Goal: Task Accomplishment & Management: Use online tool/utility

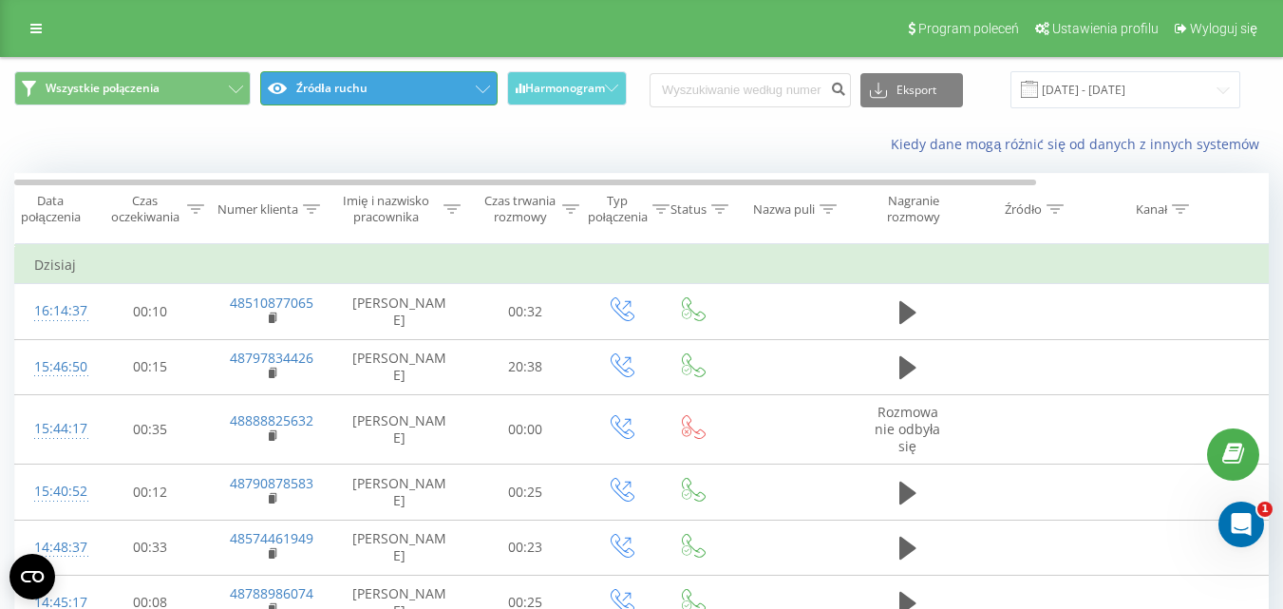
click at [366, 95] on button "Źródła ruchu" at bounding box center [378, 88] width 236 height 34
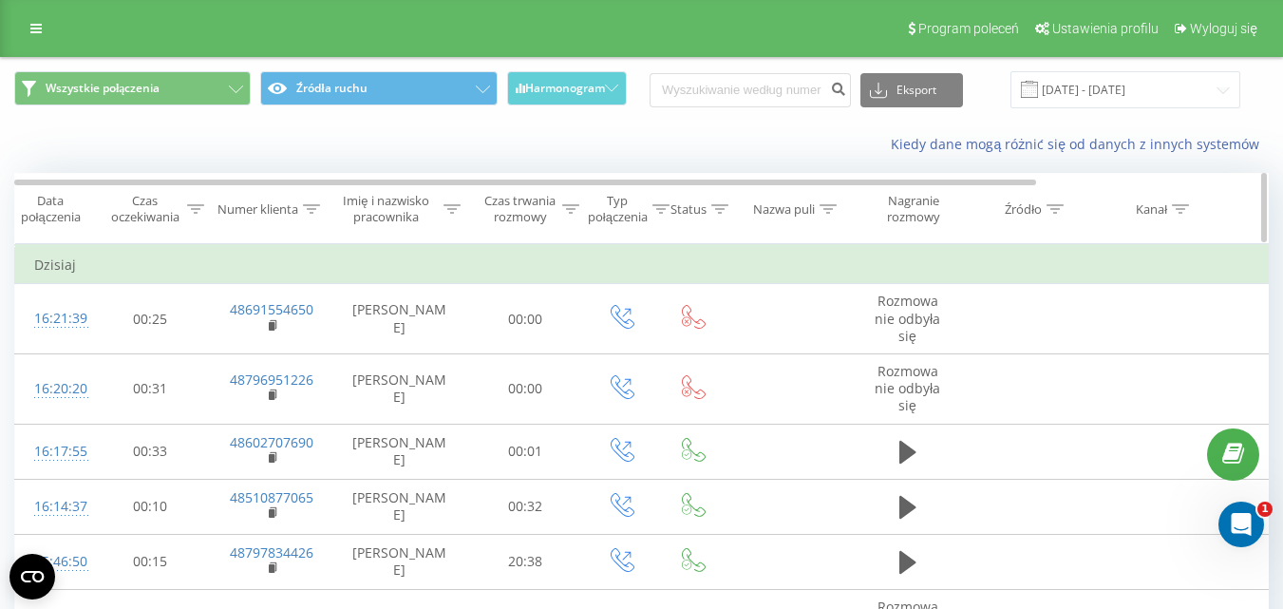
click at [569, 210] on icon at bounding box center [570, 208] width 17 height 9
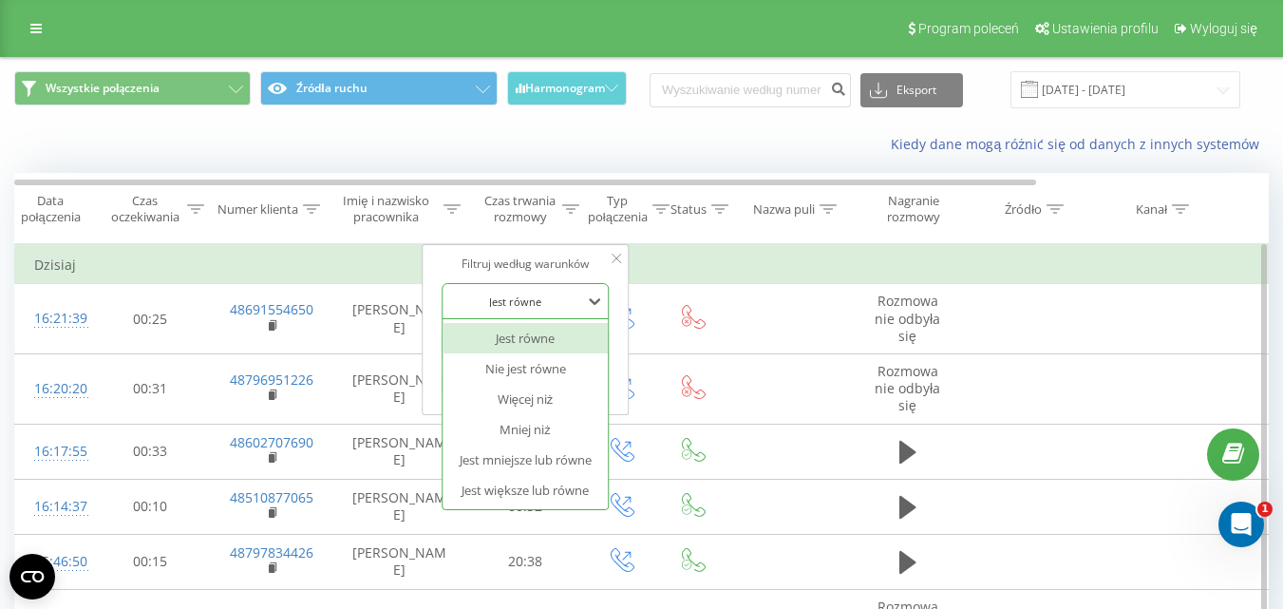
click at [575, 310] on div "Jest równe" at bounding box center [514, 301] width 139 height 28
click at [534, 479] on div "Jest większe lub równe" at bounding box center [524, 490] width 165 height 30
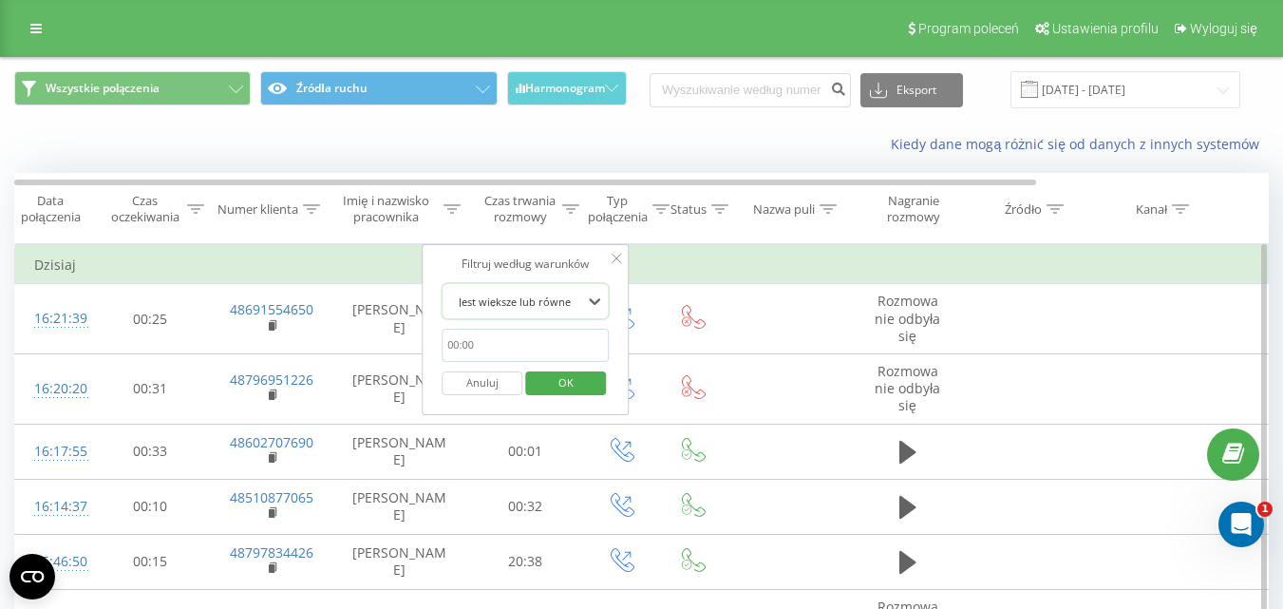
click at [558, 343] on input "text" at bounding box center [524, 344] width 167 height 33
type input "00:20"
click at [558, 385] on span "OK" at bounding box center [565, 381] width 53 height 29
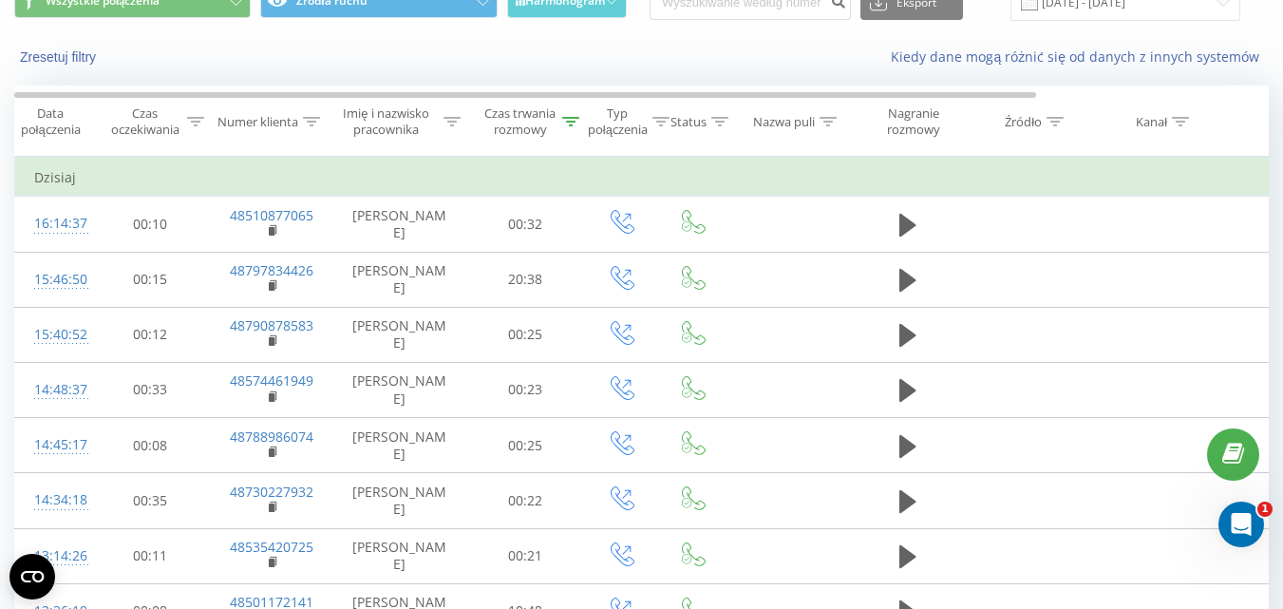
scroll to position [101, 0]
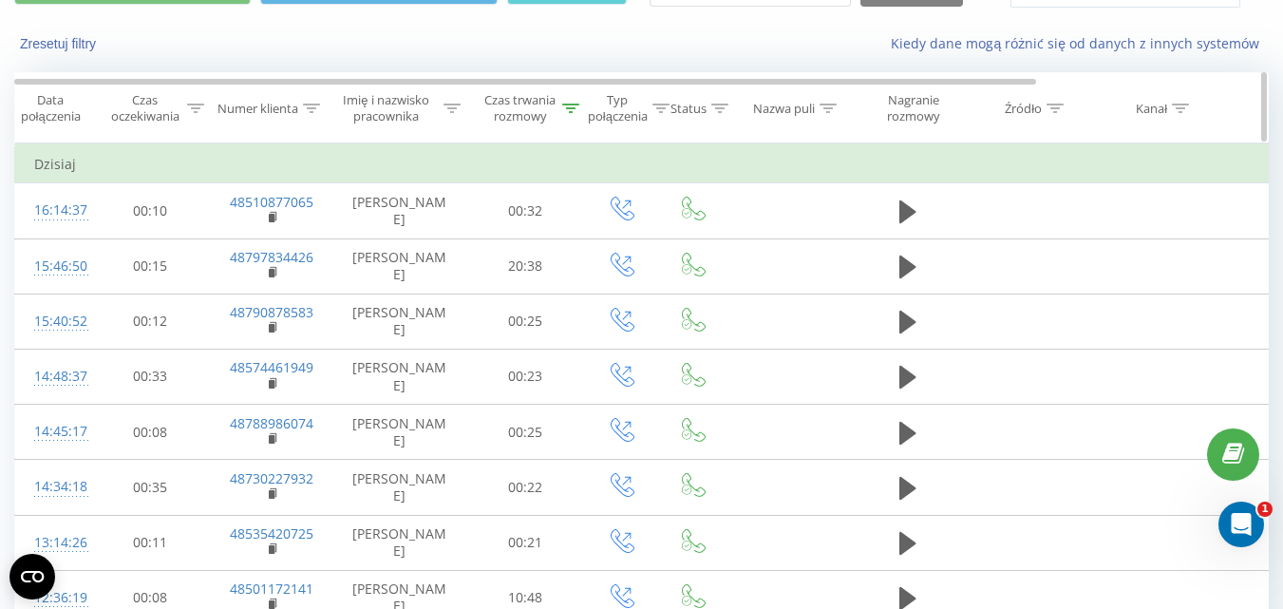
click at [569, 96] on div "Czas trwania rozmowy" at bounding box center [530, 108] width 97 height 32
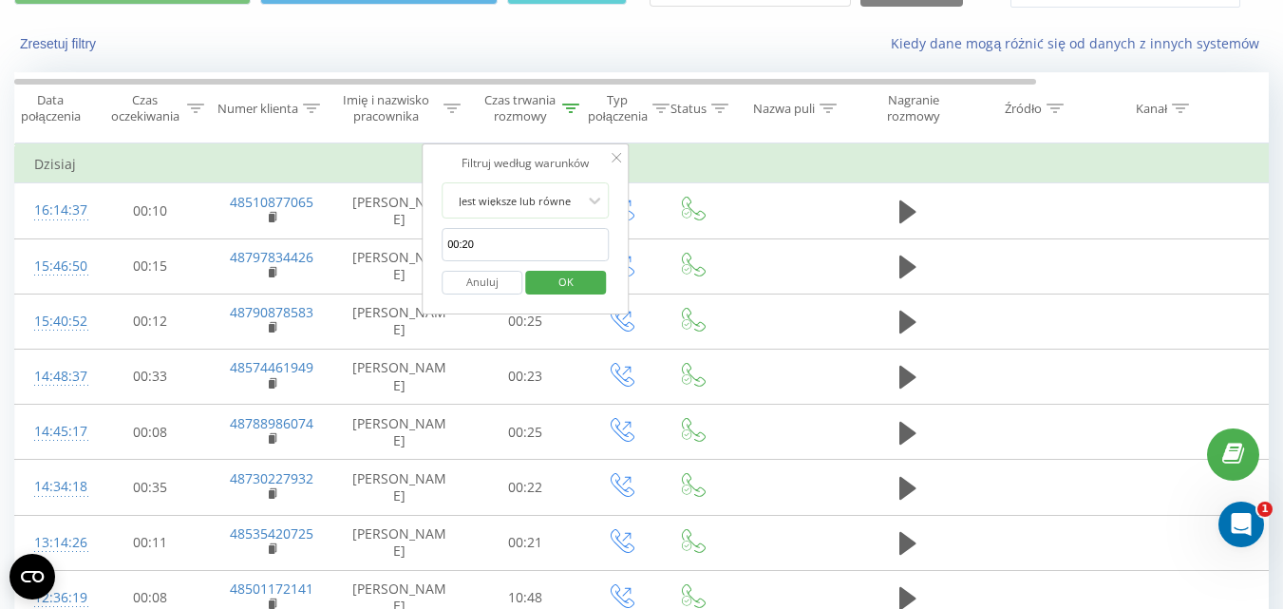
click at [484, 283] on button "Anuluj" at bounding box center [481, 283] width 81 height 24
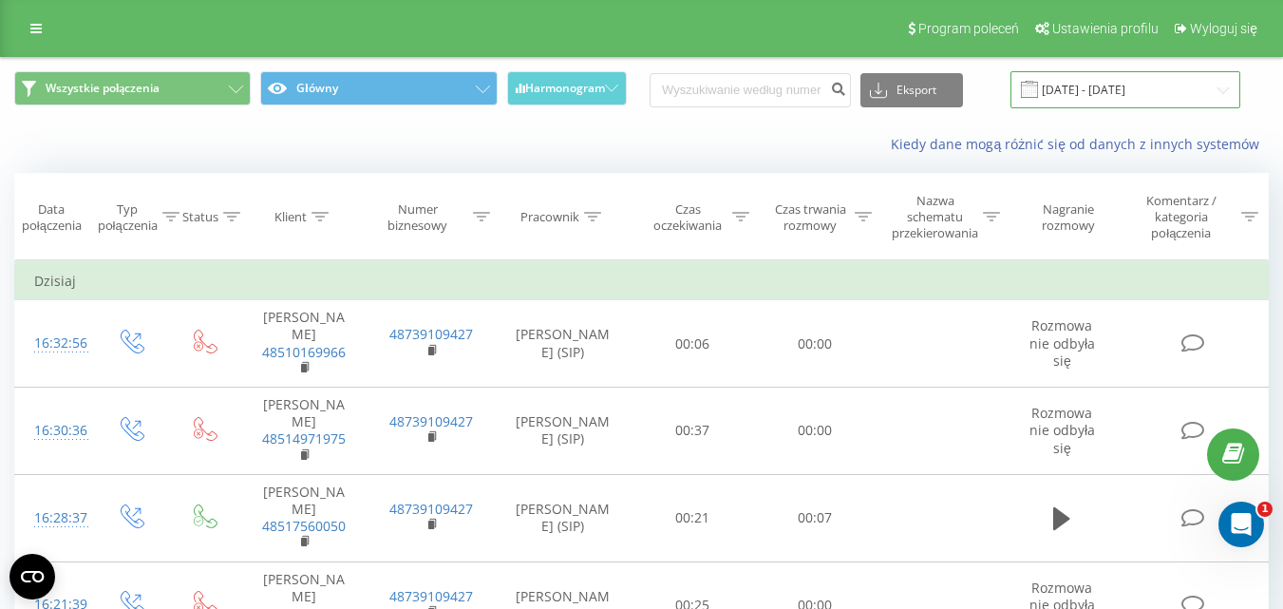
click at [1103, 88] on input "21.07.2025 - 21.08.2025" at bounding box center [1125, 89] width 230 height 37
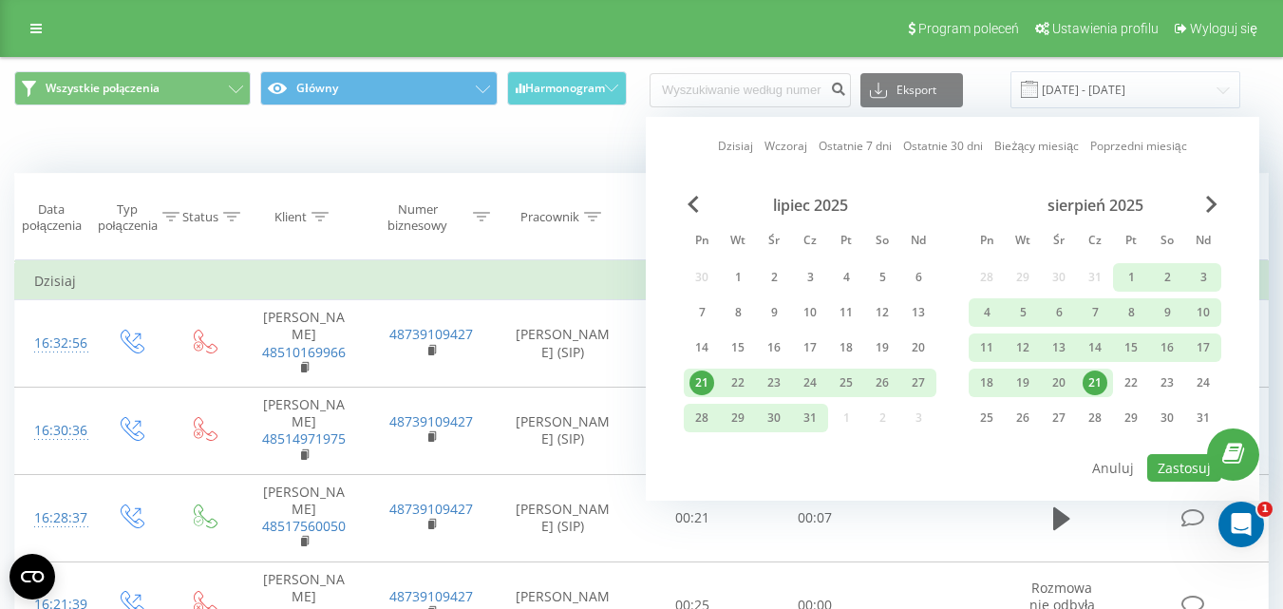
click at [1091, 382] on div "21" at bounding box center [1094, 382] width 25 height 25
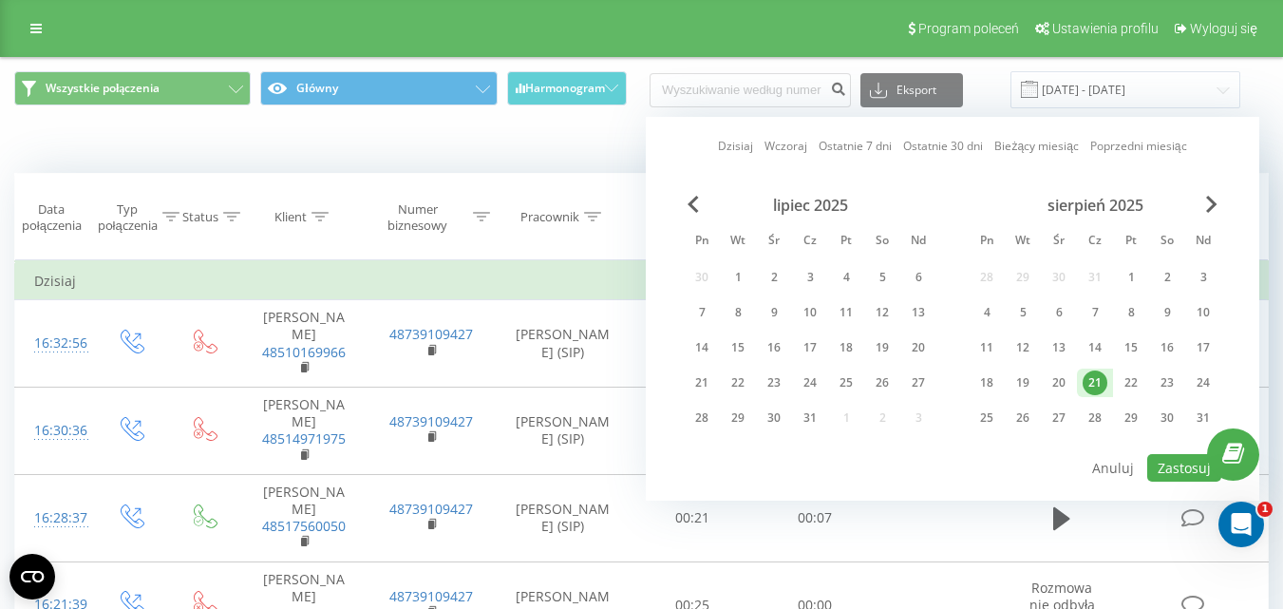
click at [1092, 381] on div "21" at bounding box center [1094, 382] width 25 height 25
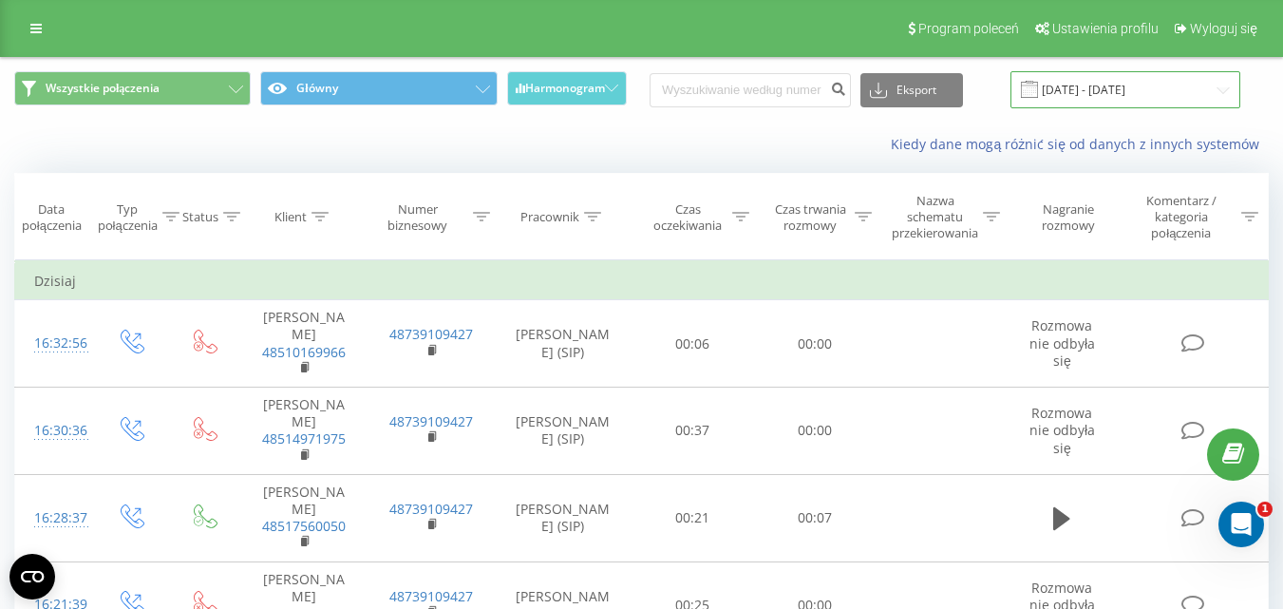
click at [1185, 98] on input "21.07.2025 - 21.08.2025" at bounding box center [1125, 89] width 230 height 37
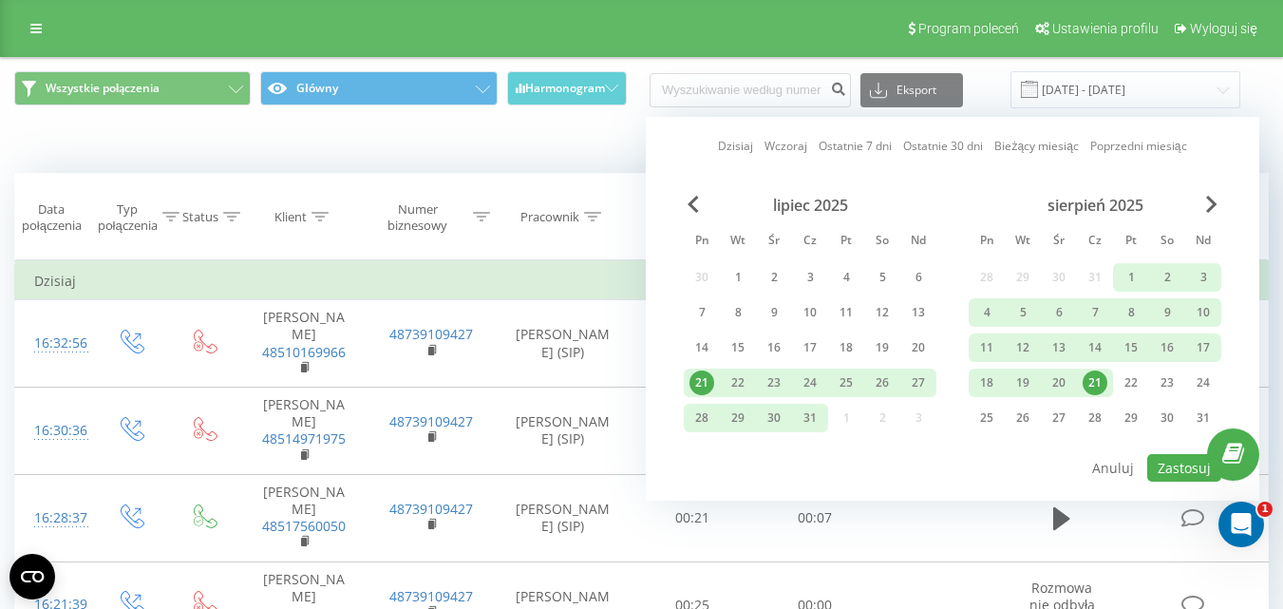
click at [1088, 380] on div "21" at bounding box center [1094, 382] width 25 height 25
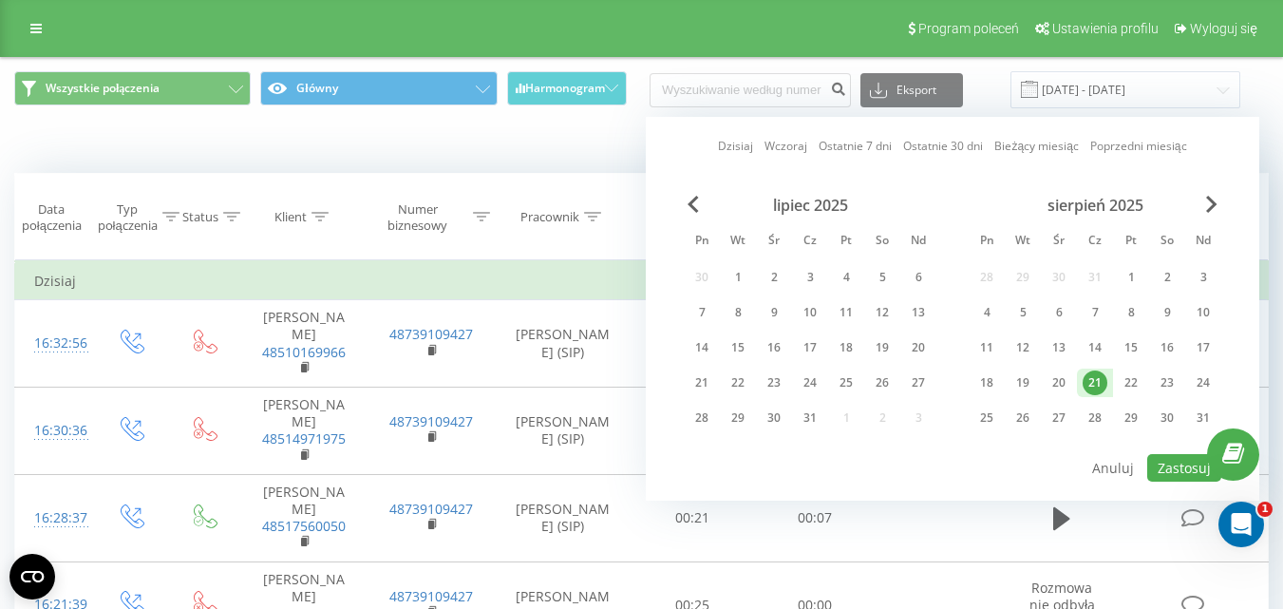
click at [1088, 380] on div "21" at bounding box center [1094, 382] width 25 height 25
click at [1179, 463] on button "Zastosuj" at bounding box center [1184, 468] width 74 height 28
type input "[DATE] - [DATE]"
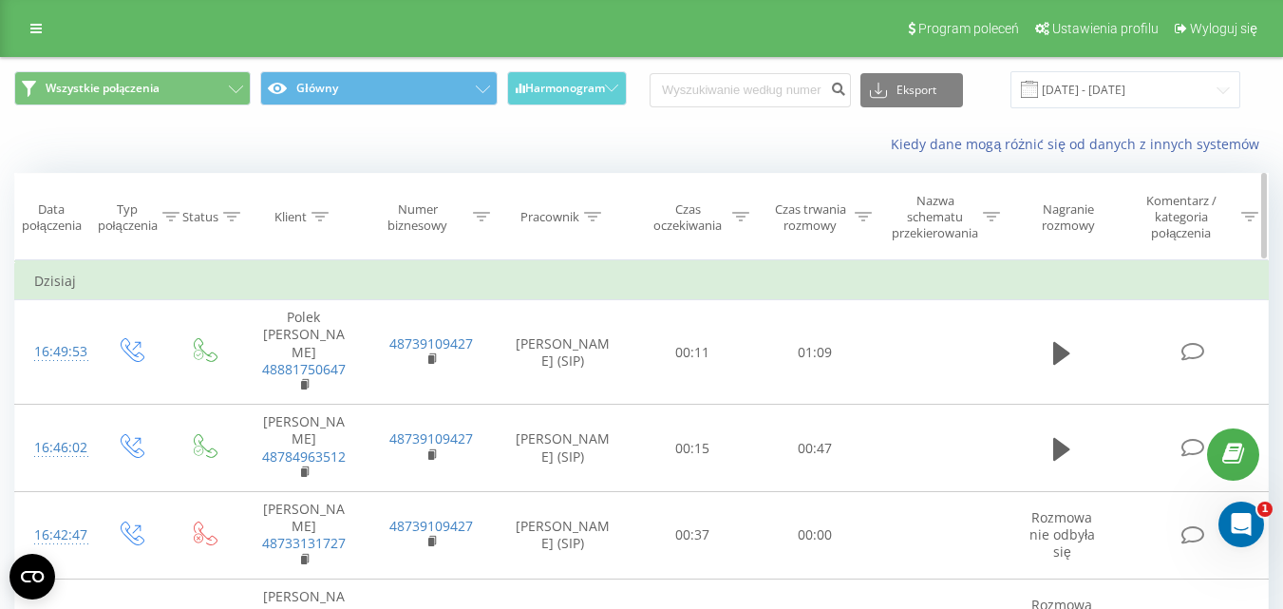
click at [733, 209] on div at bounding box center [740, 217] width 17 height 16
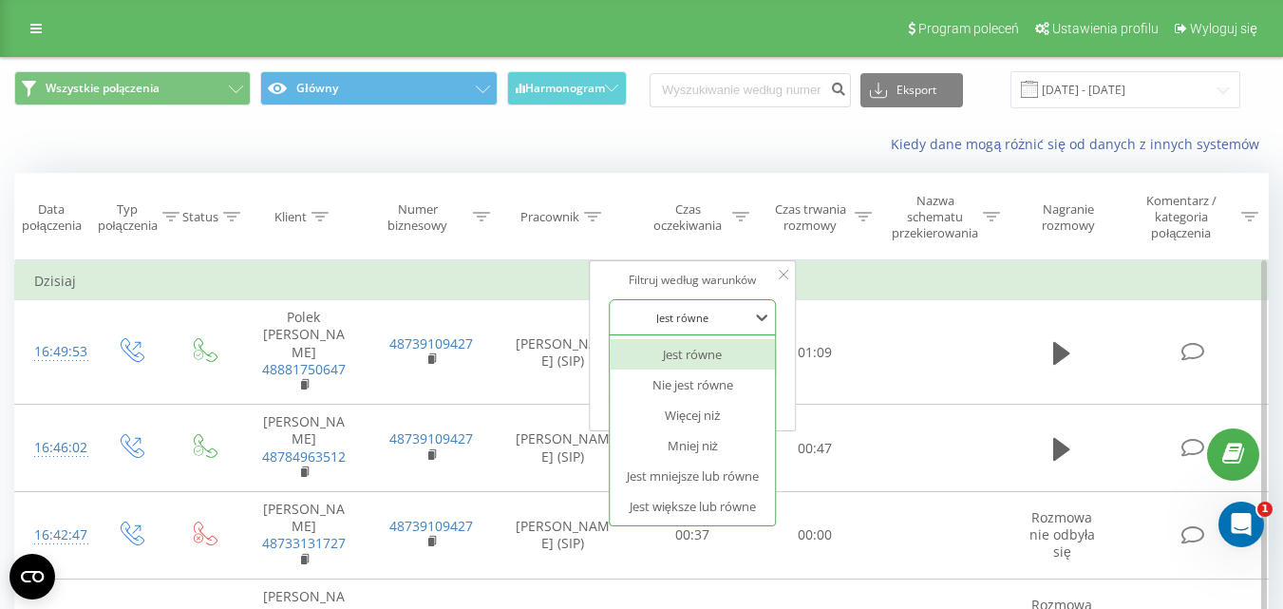
click at [690, 316] on div at bounding box center [682, 318] width 135 height 18
click at [603, 216] on div "Pracownik" at bounding box center [563, 217] width 137 height 16
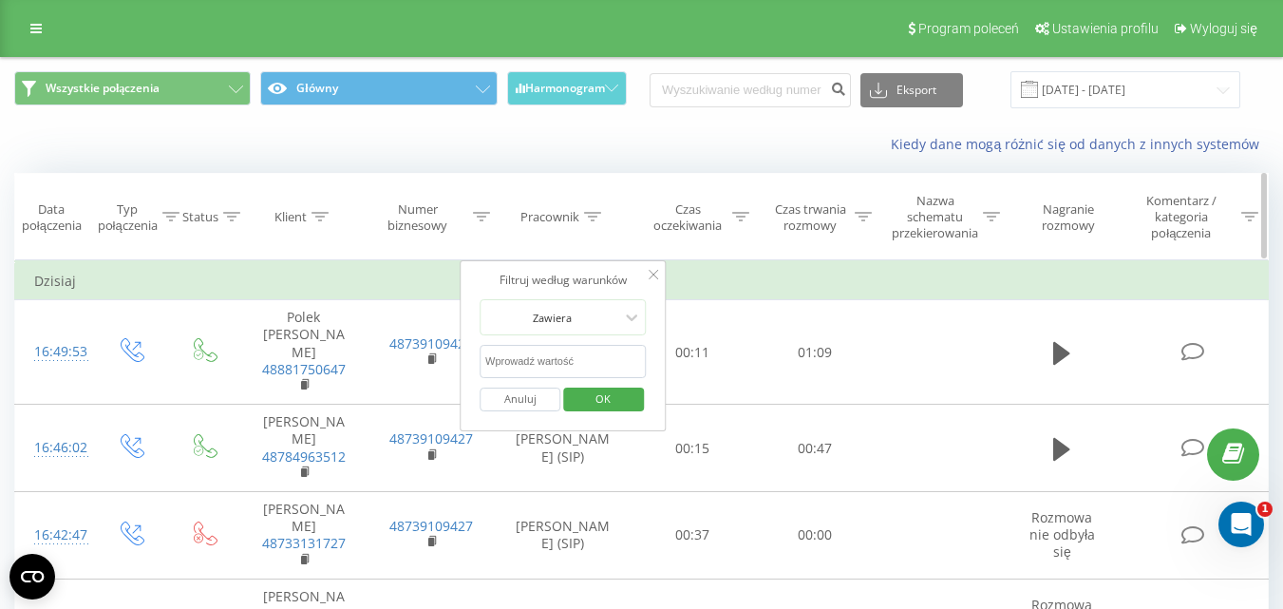
click at [870, 209] on div at bounding box center [862, 217] width 17 height 16
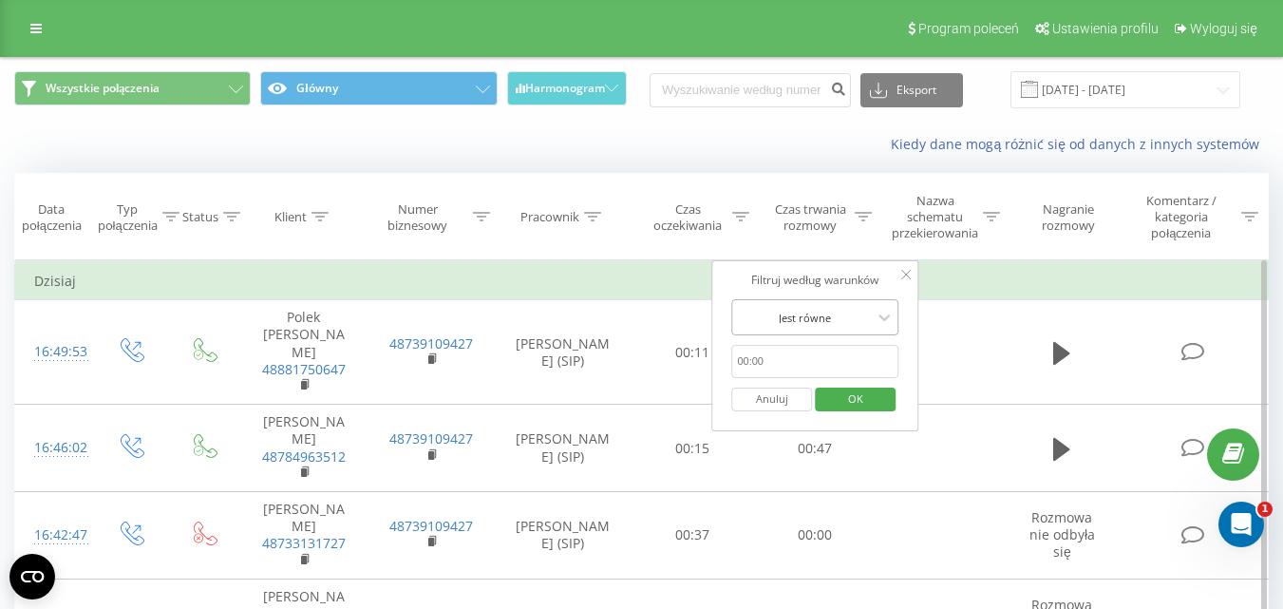
click at [830, 306] on div "Jest równe" at bounding box center [804, 317] width 139 height 28
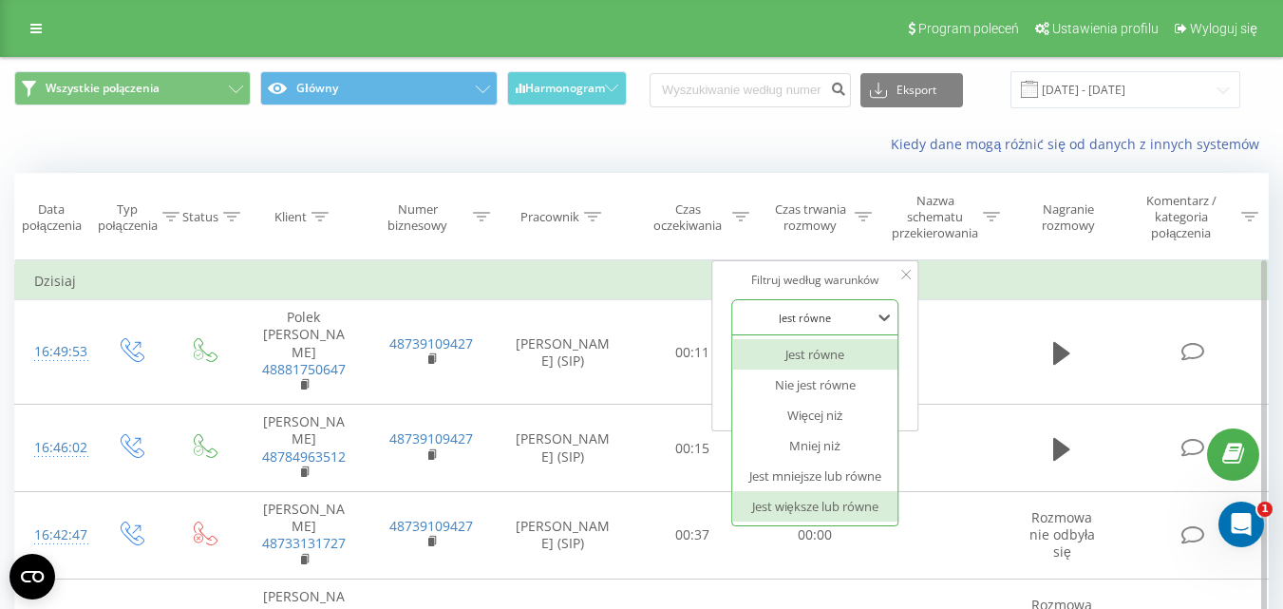
click at [801, 497] on div "Jest większe lub równe" at bounding box center [814, 506] width 165 height 30
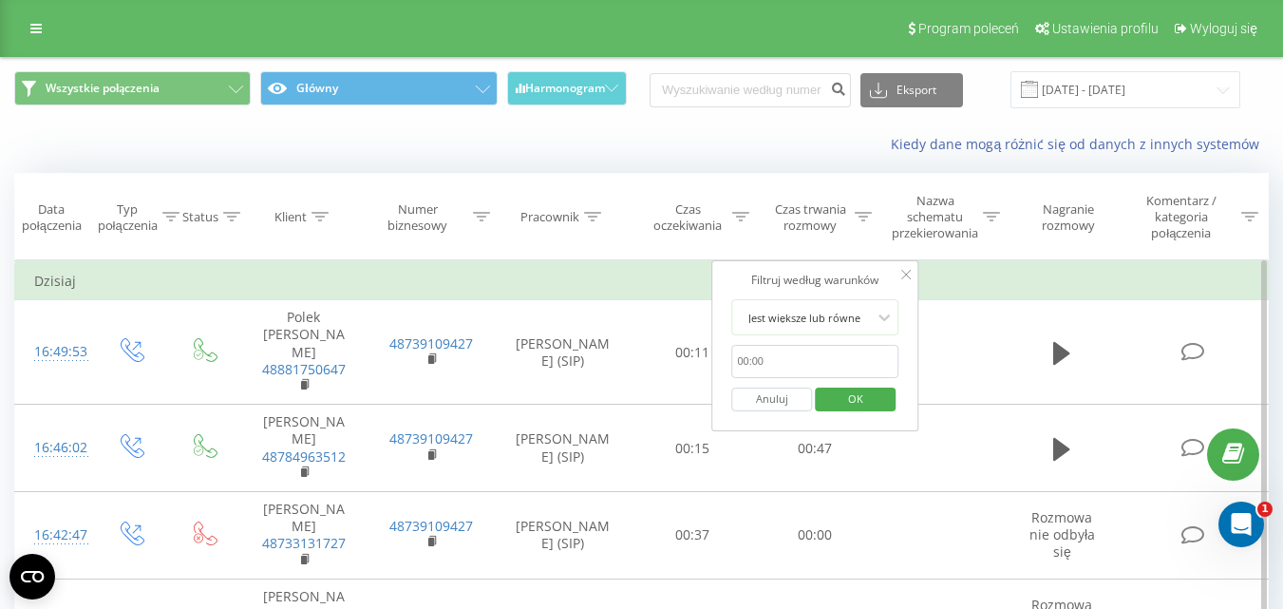
click at [789, 373] on input "text" at bounding box center [814, 361] width 167 height 33
type input "00:20"
click at [865, 401] on span "OK" at bounding box center [855, 398] width 53 height 29
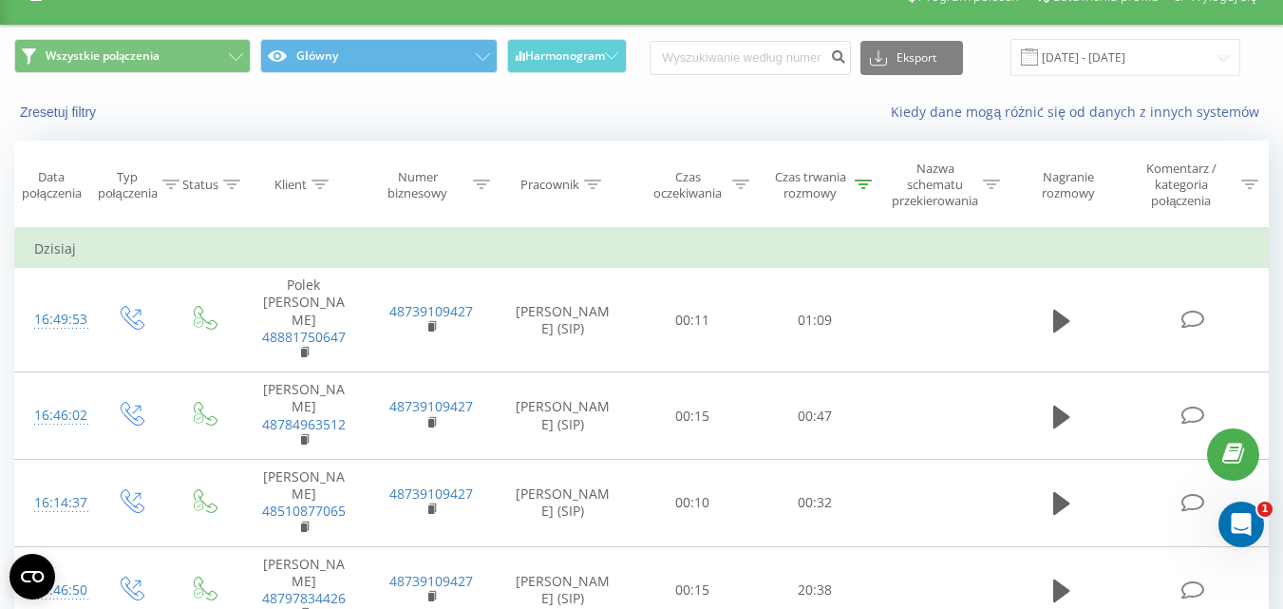
scroll to position [58, 0]
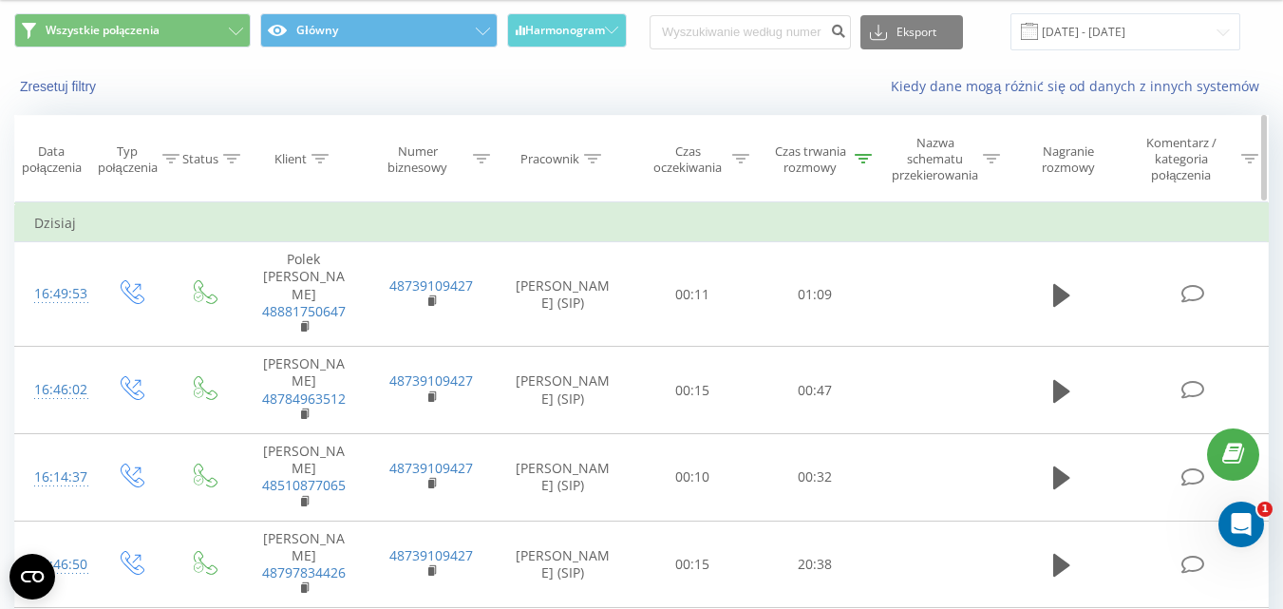
click at [866, 160] on icon at bounding box center [862, 158] width 17 height 9
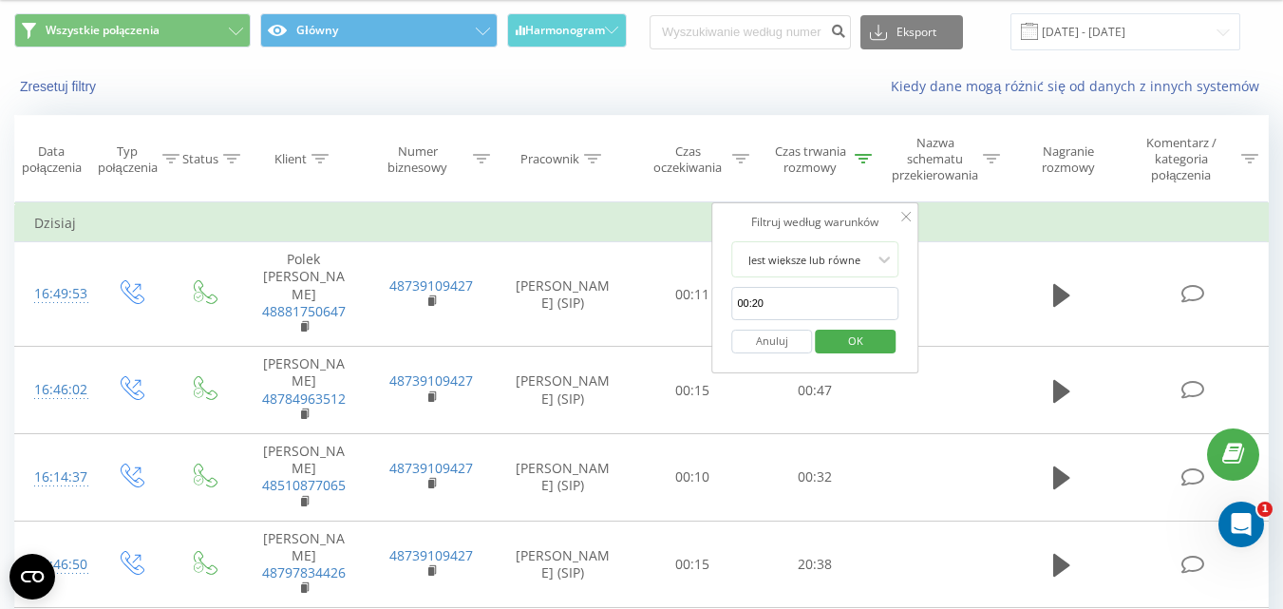
click at [796, 346] on button "Anuluj" at bounding box center [771, 341] width 81 height 24
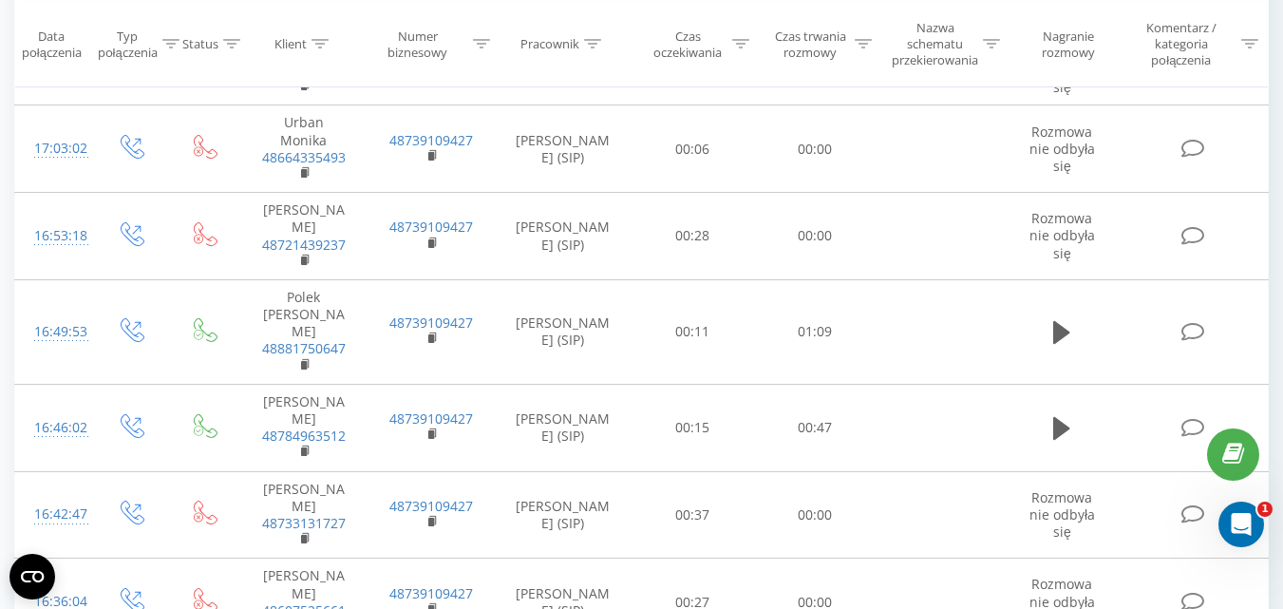
scroll to position [346, 0]
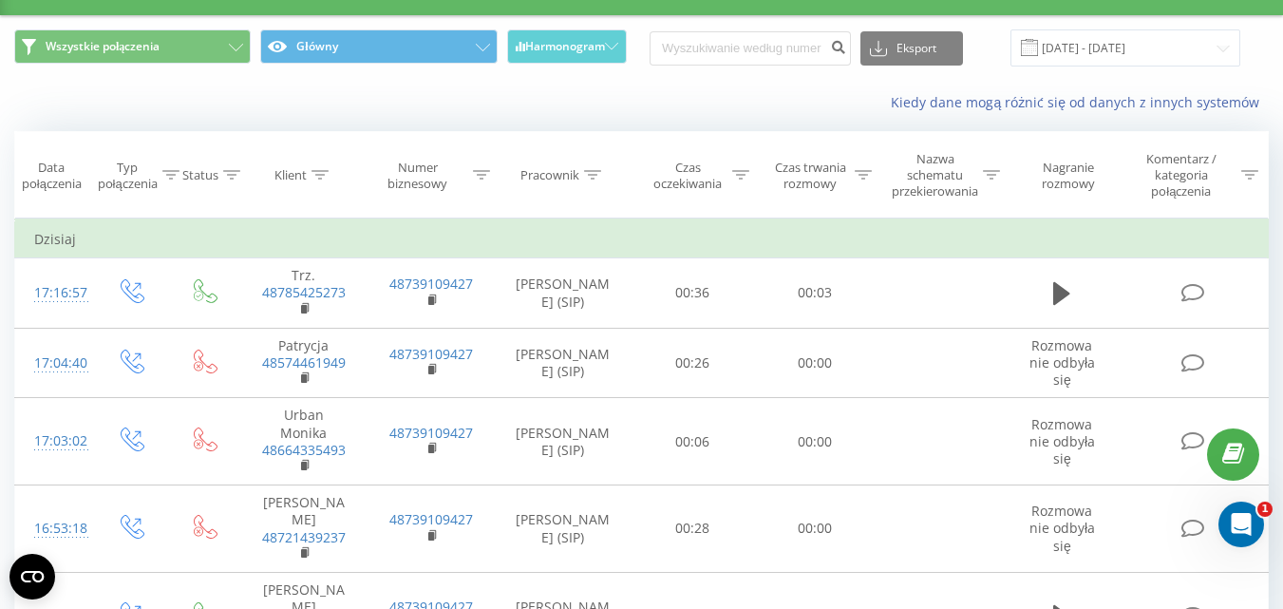
scroll to position [47, 0]
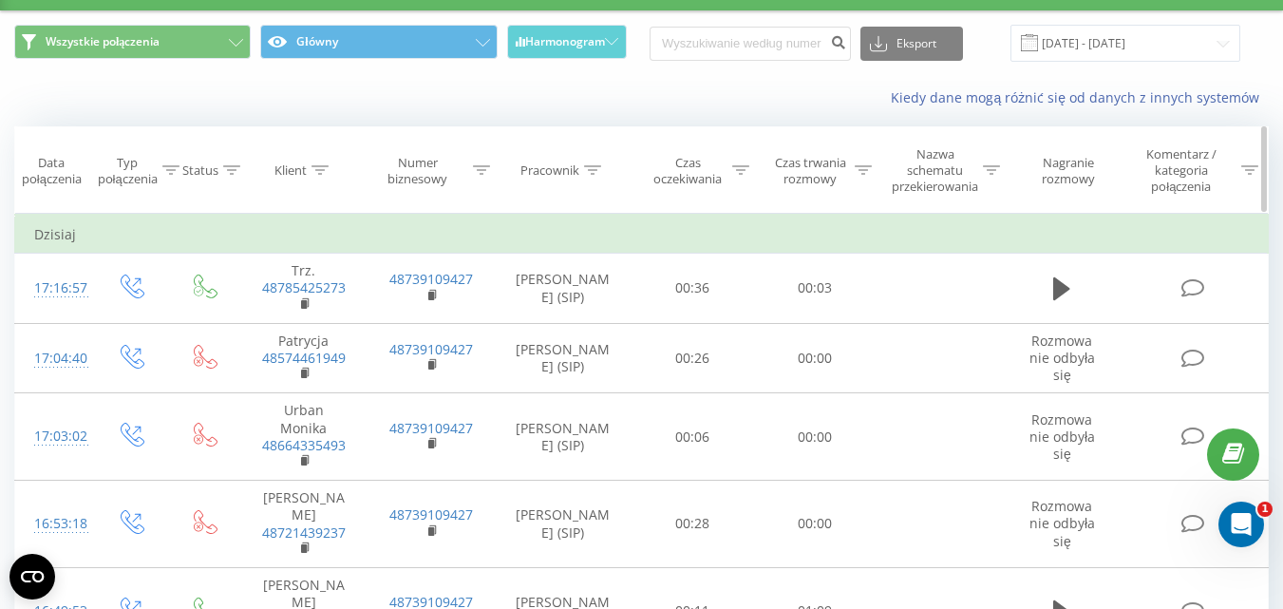
click at [731, 169] on div "Czas oczekiwania" at bounding box center [698, 171] width 101 height 32
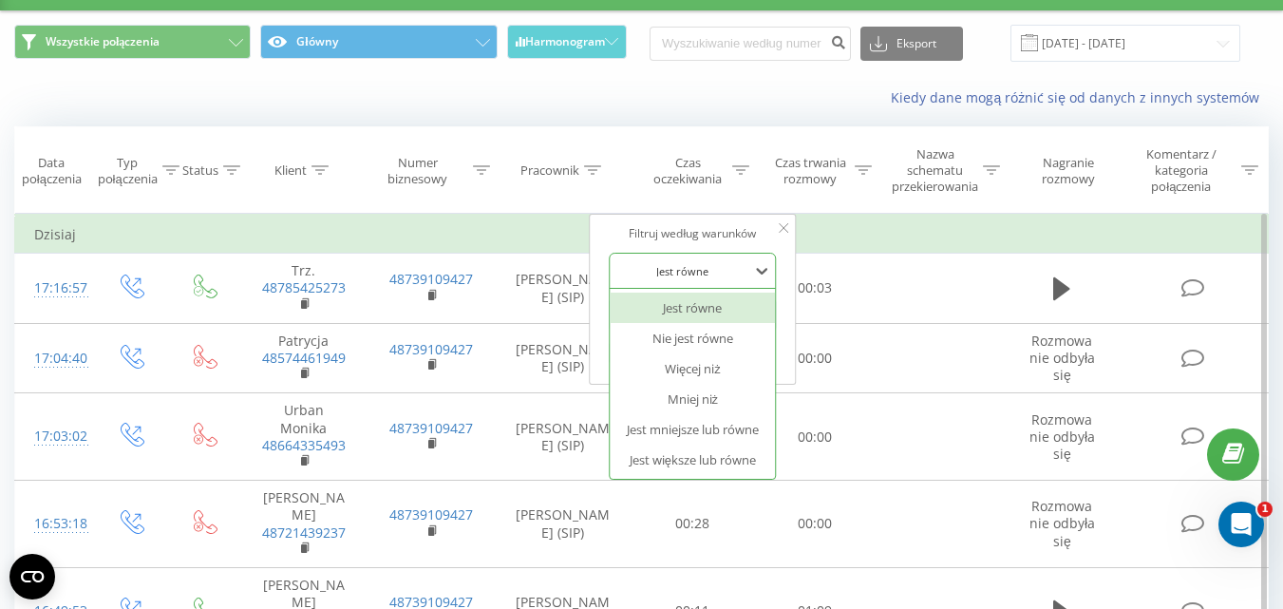
click at [704, 278] on div at bounding box center [682, 271] width 135 height 18
click at [700, 452] on div "Jest większe lub równe" at bounding box center [692, 459] width 165 height 30
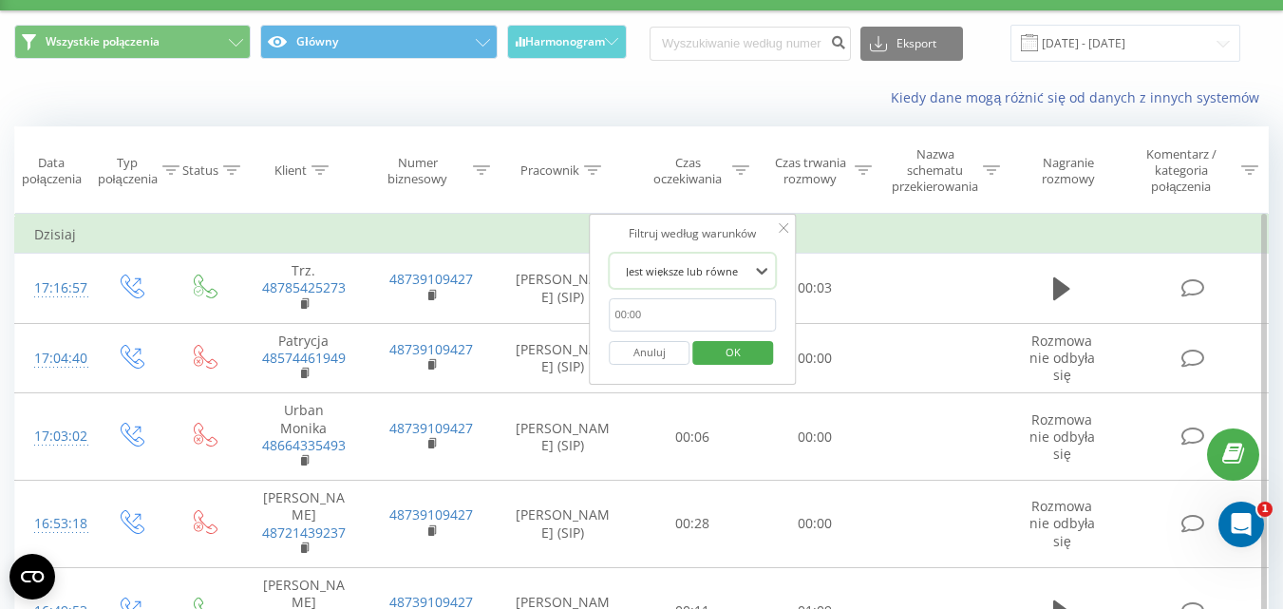
click at [695, 325] on input "text" at bounding box center [693, 314] width 167 height 33
type input "00:20"
click at [715, 352] on span "OK" at bounding box center [732, 351] width 53 height 29
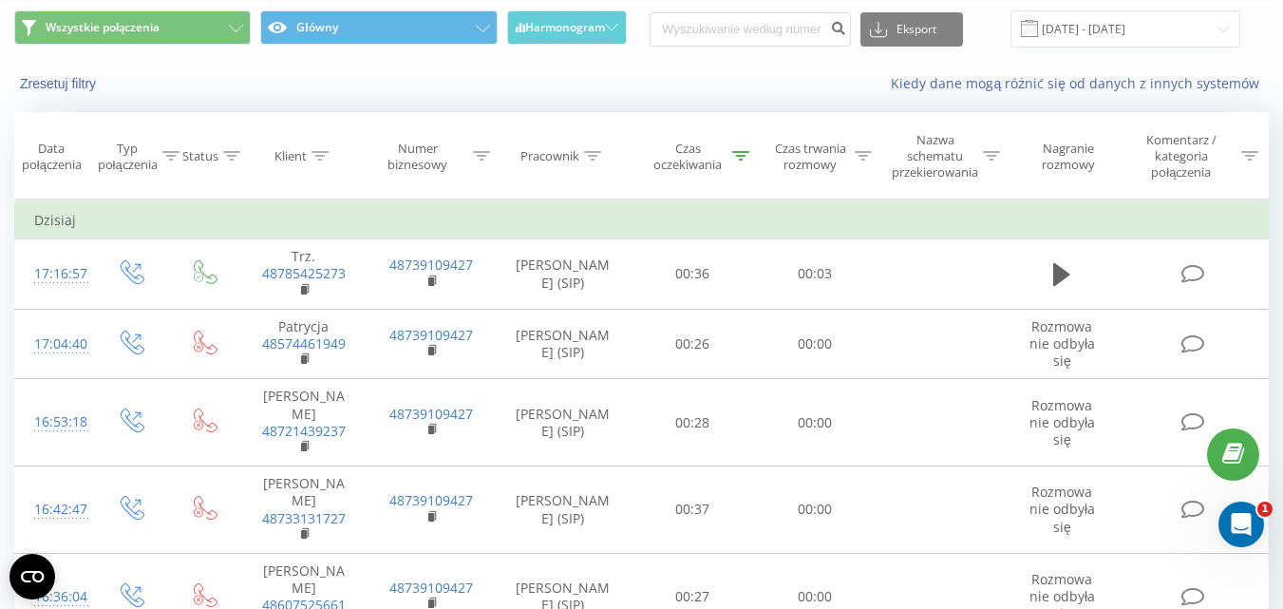
scroll to position [68, 0]
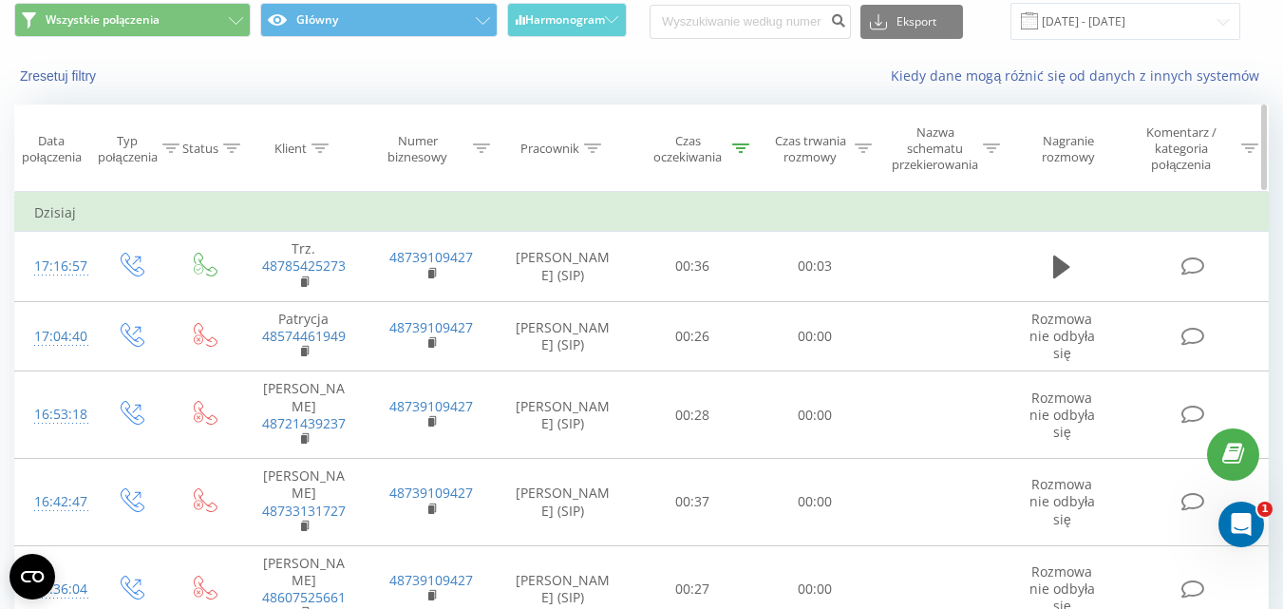
click at [741, 150] on icon at bounding box center [740, 147] width 17 height 9
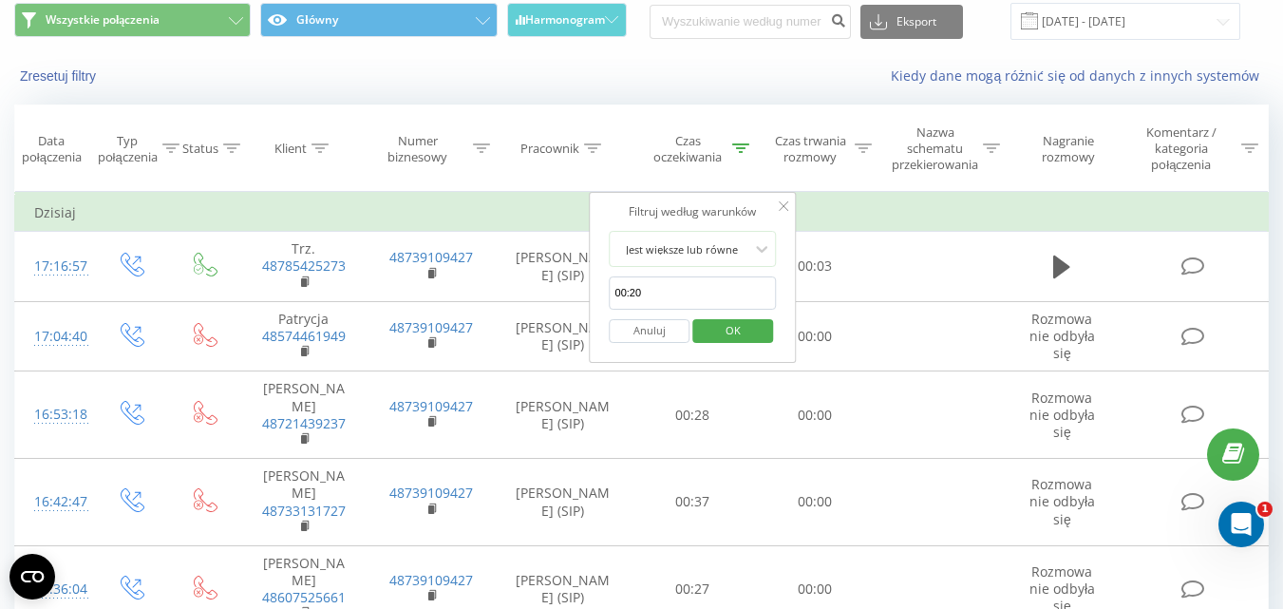
click at [757, 321] on span "OK" at bounding box center [732, 329] width 53 height 29
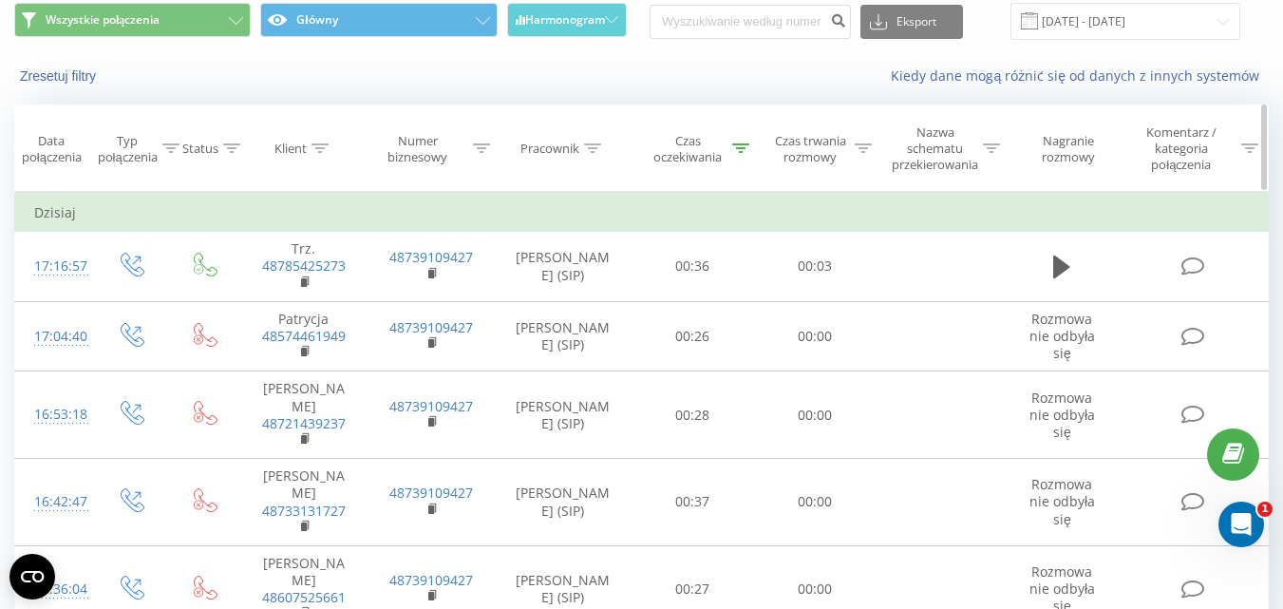
click at [741, 144] on icon at bounding box center [740, 147] width 17 height 9
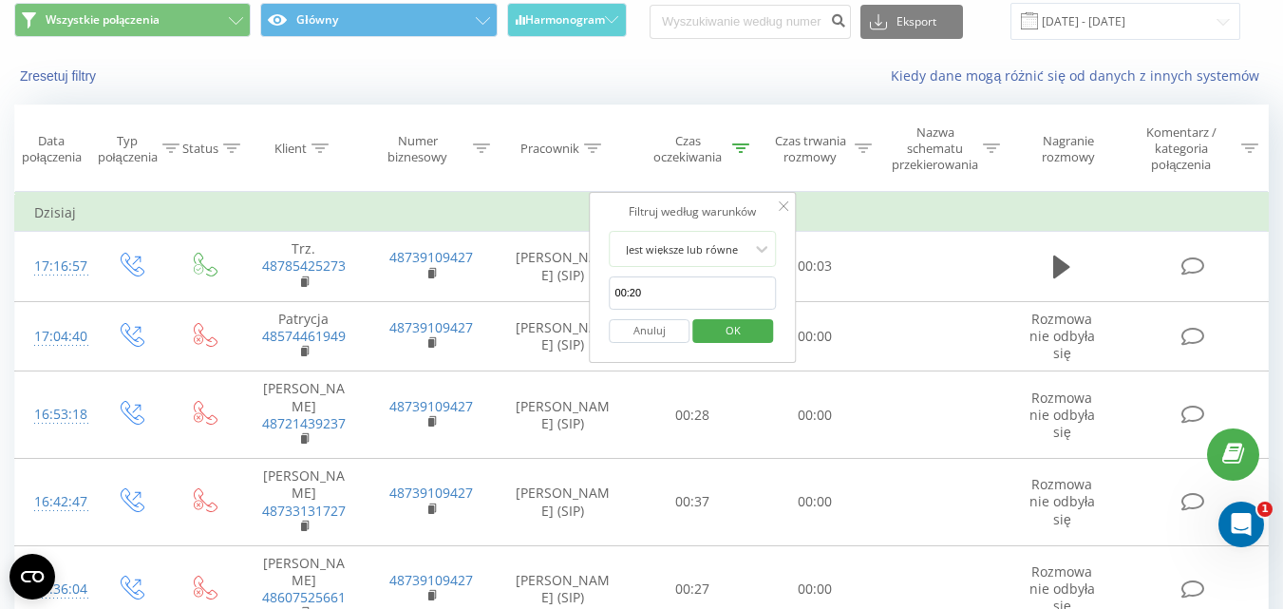
click at [666, 330] on button "Anuluj" at bounding box center [650, 331] width 81 height 24
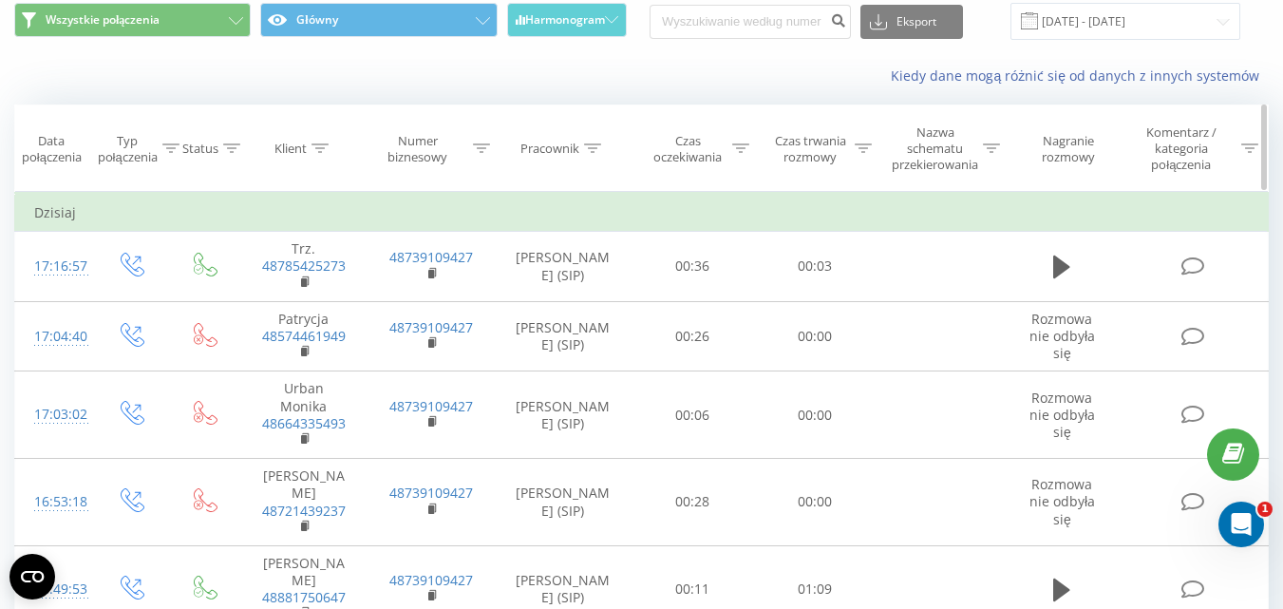
click at [854, 145] on icon at bounding box center [862, 147] width 17 height 9
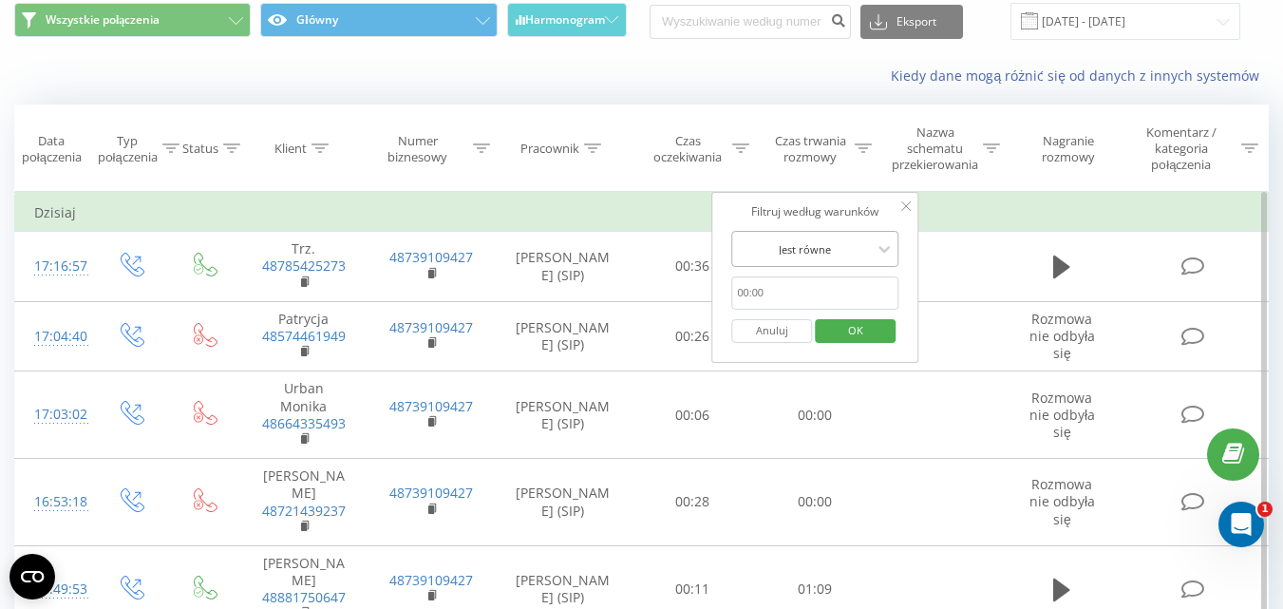
click at [835, 260] on div "Jest równe" at bounding box center [804, 248] width 139 height 28
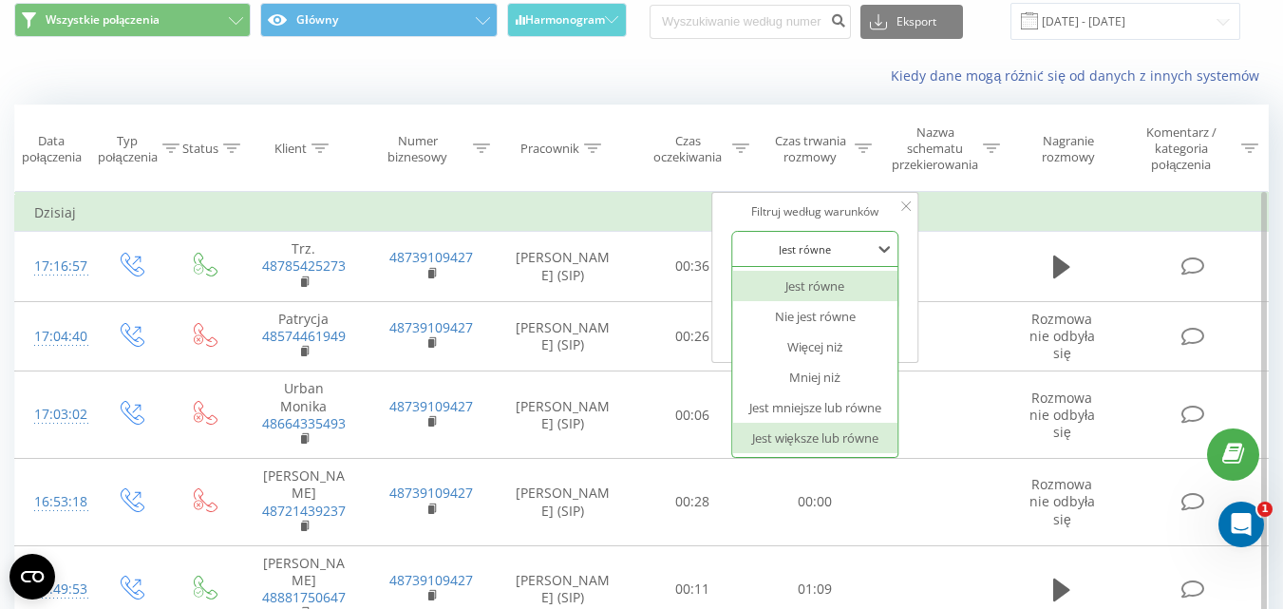
click at [828, 440] on div "Jest większe lub równe" at bounding box center [814, 437] width 165 height 30
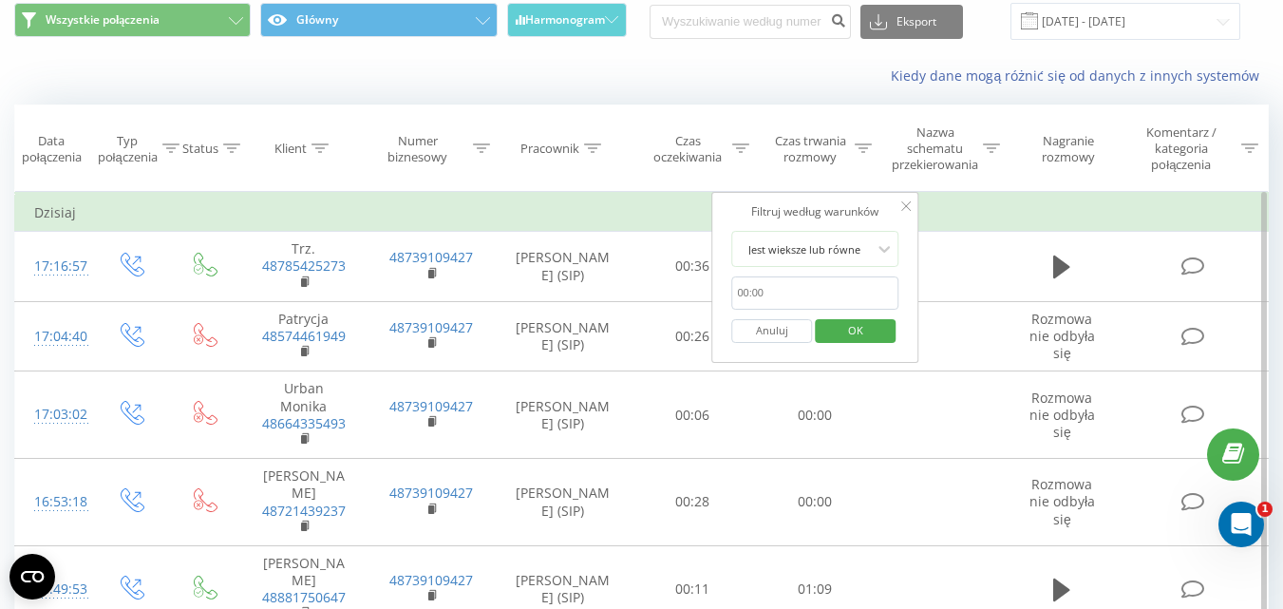
click at [851, 329] on span "OK" at bounding box center [855, 329] width 53 height 29
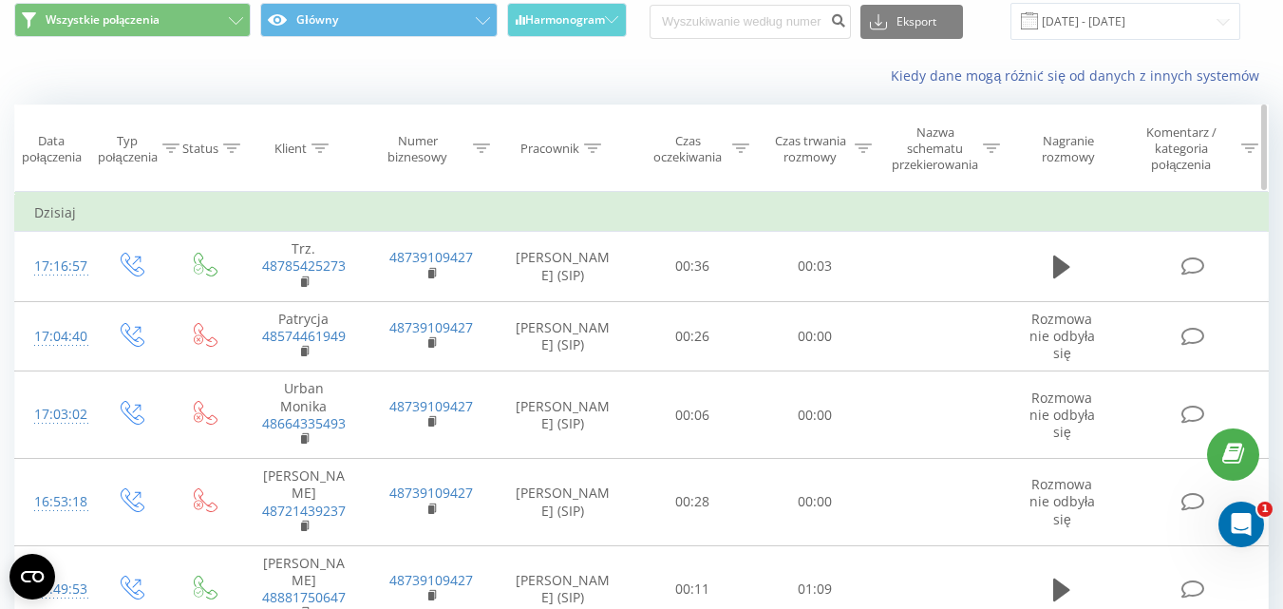
click at [866, 144] on icon at bounding box center [862, 147] width 17 height 9
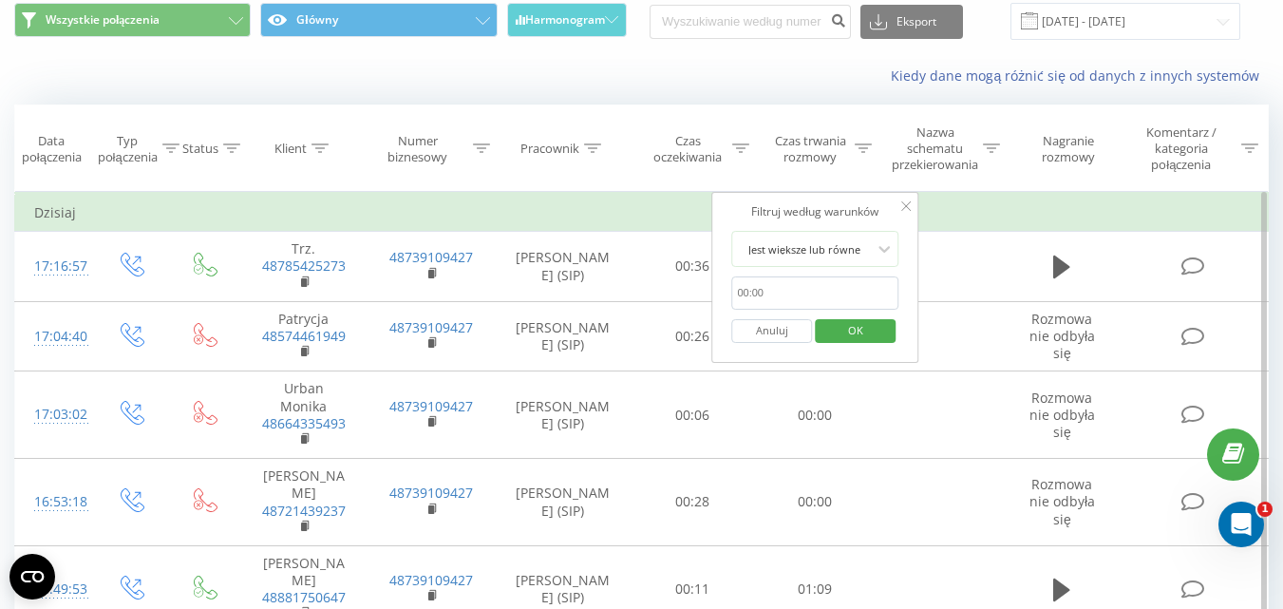
click at [864, 295] on input "text" at bounding box center [814, 292] width 167 height 33
type input "00:20"
click at [852, 331] on span "OK" at bounding box center [855, 329] width 53 height 29
